Goal: Task Accomplishment & Management: Use online tool/utility

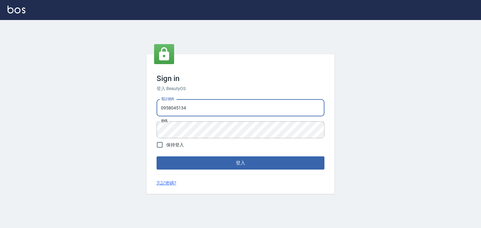
drag, startPoint x: 189, startPoint y: 108, endPoint x: 133, endPoint y: 109, distance: 55.7
click at [134, 110] on div "Sign in 登入 BeautyOS 電話號碼 [PHONE_NUMBER] 電話號碼 密碼 密碼 保持登入 登入 忘記密碼?" at bounding box center [240, 124] width 481 height 208
type input "0225513682"
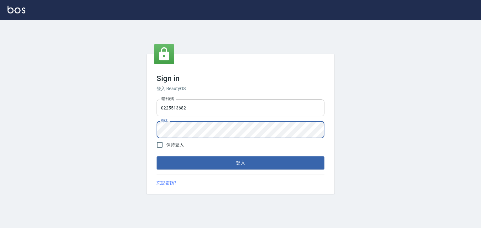
click at [151, 135] on div "Sign in 登入 BeautyOS 電話號碼 0225513682 電話號碼 密碼 密碼 保持登入 登入 忘記密碼?" at bounding box center [240, 124] width 188 height 140
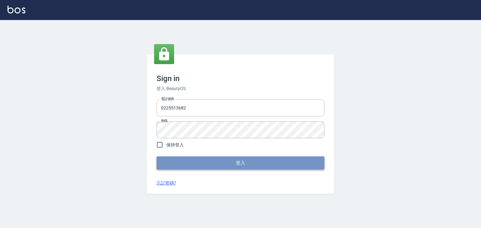
click at [223, 161] on button "登入" at bounding box center [240, 162] width 168 height 13
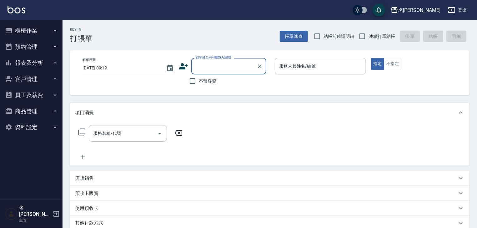
click at [27, 28] on button "櫃檯作業" at bounding box center [32, 31] width 58 height 16
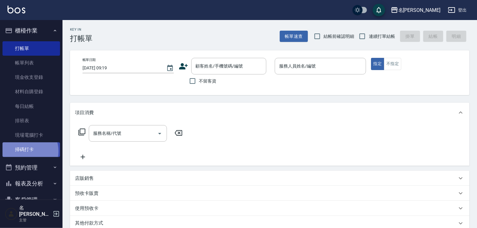
click at [23, 151] on link "掃碼打卡" at bounding box center [32, 149] width 58 height 14
